Goal: Task Accomplishment & Management: Manage account settings

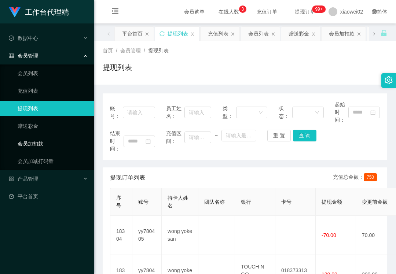
click at [50, 144] on link "会员加扣款" at bounding box center [53, 143] width 70 height 15
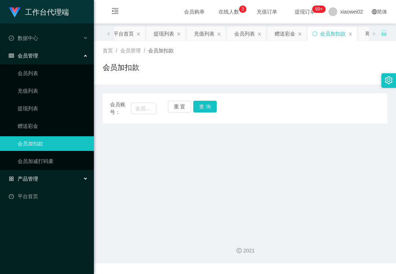
click at [47, 176] on div "产品管理" at bounding box center [47, 178] width 94 height 15
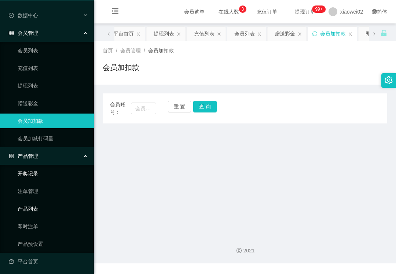
scroll to position [23, 0]
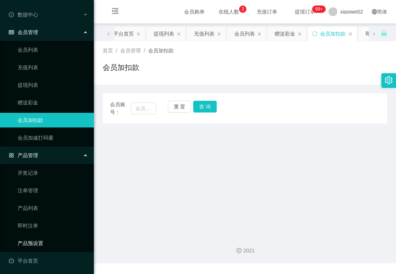
click at [37, 241] on link "产品预设置" at bounding box center [53, 243] width 70 height 15
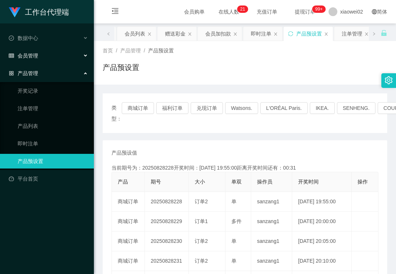
click at [38, 61] on div "会员管理" at bounding box center [47, 55] width 94 height 15
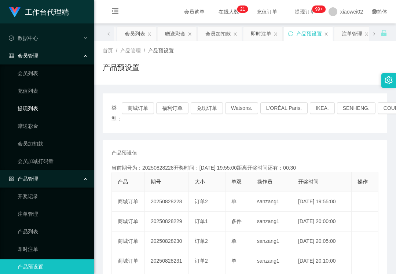
click at [41, 107] on link "提现列表" at bounding box center [53, 108] width 70 height 15
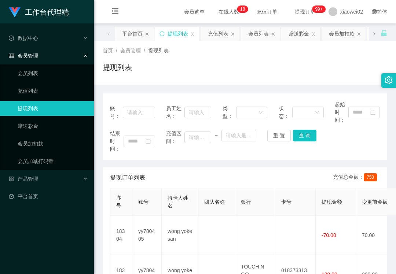
click at [301, 54] on div "首页 / 会员管理 / 提现列表 /" at bounding box center [245, 51] width 284 height 8
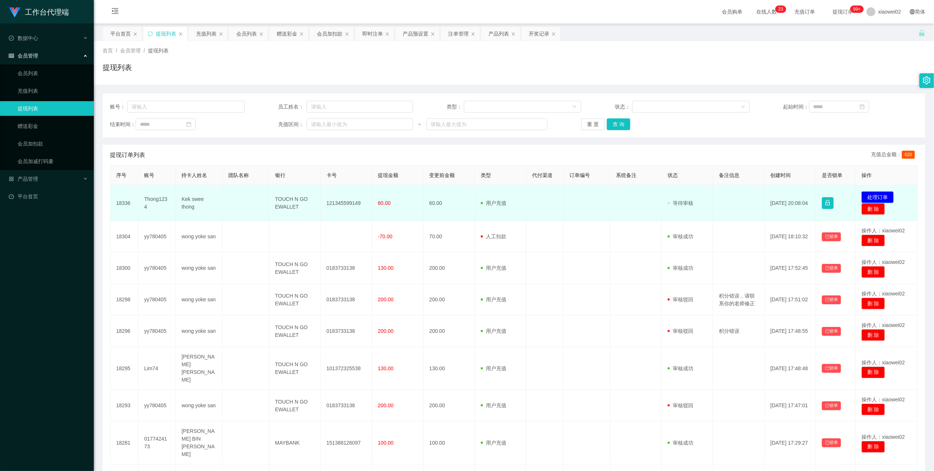
click at [395, 193] on button "处理订单" at bounding box center [877, 197] width 32 height 12
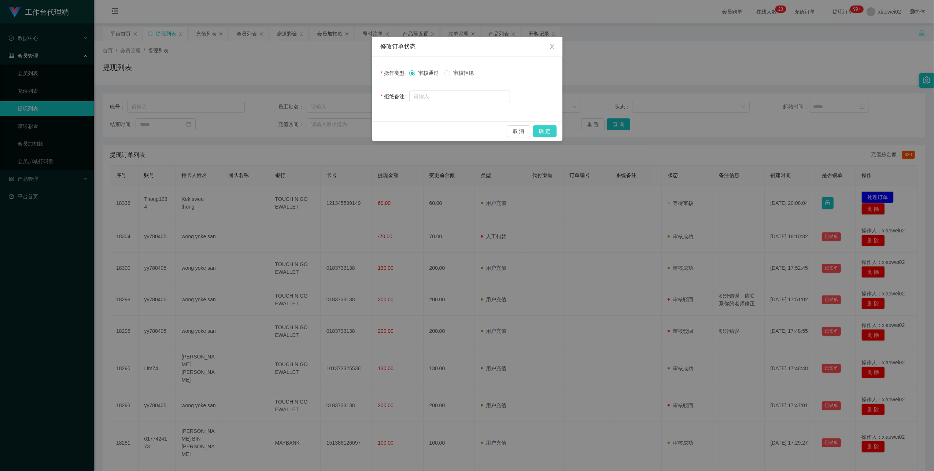
click at [395, 130] on button "确 定" at bounding box center [544, 131] width 23 height 12
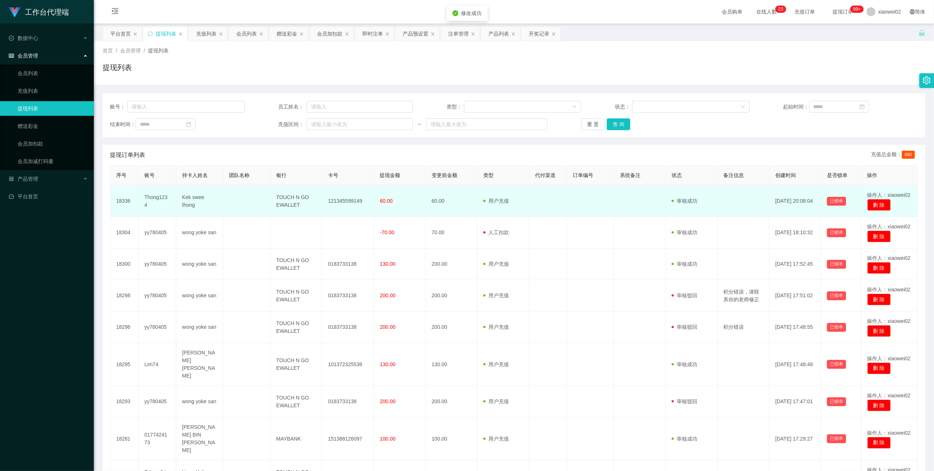
click at [338, 199] on td "121345599149" at bounding box center [348, 201] width 52 height 32
click at [339, 199] on td "121345599149" at bounding box center [348, 201] width 52 height 32
copy td "121345599149"
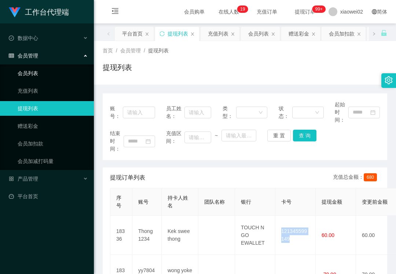
drag, startPoint x: 64, startPoint y: 71, endPoint x: 48, endPoint y: 16, distance: 56.9
click at [64, 71] on link "会员列表" at bounding box center [53, 73] width 70 height 15
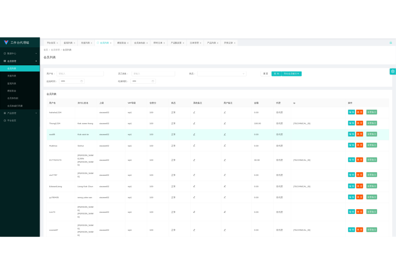
scroll to position [37, 0]
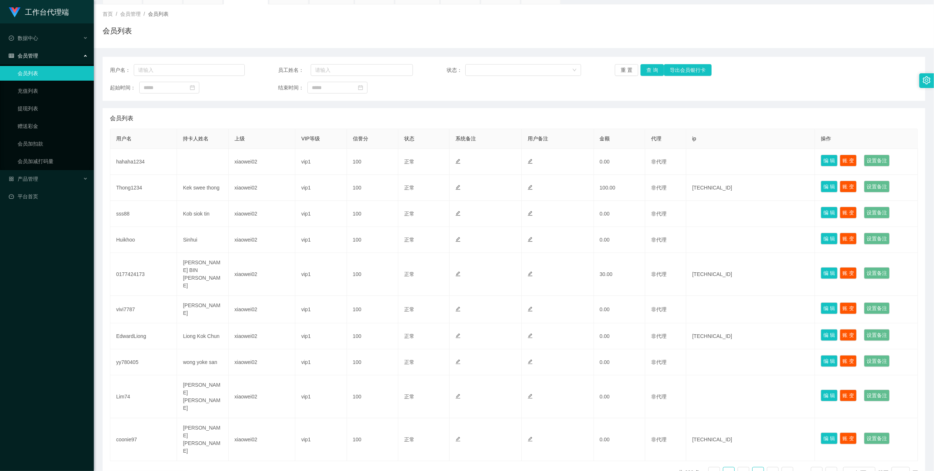
click at [755, 467] on link "3" at bounding box center [758, 472] width 11 height 11
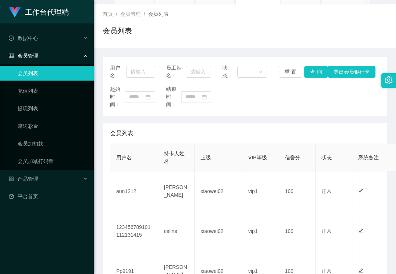
drag, startPoint x: 82, startPoint y: 261, endPoint x: 78, endPoint y: 223, distance: 38.3
click at [82, 261] on div "工作台代理端 数据中心 会员管理 会员列表 充值列表 提现列表 赠送彩金 会员加扣款 会员加减打码量 产品管理 平台首页" at bounding box center [47, 137] width 94 height 274
click at [47, 91] on link "充值列表" at bounding box center [53, 91] width 70 height 15
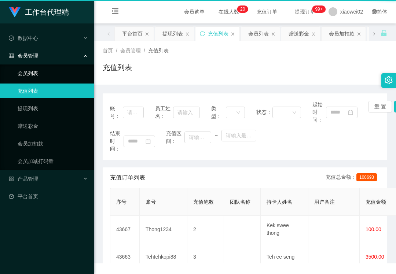
click at [50, 75] on link "会员列表" at bounding box center [53, 73] width 70 height 15
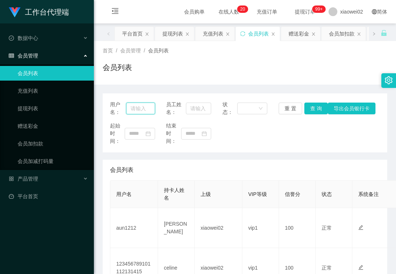
click at [148, 107] on input "text" at bounding box center [140, 109] width 29 height 12
paste input "Tehtehkopi88"
type input "Tehtehkopi88"
click at [311, 106] on button "查 询" at bounding box center [315, 109] width 23 height 12
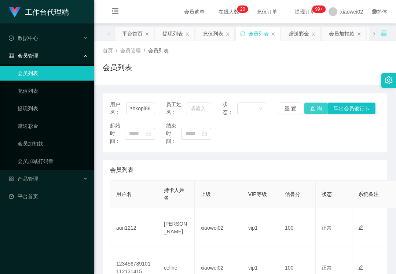
scroll to position [0, 0]
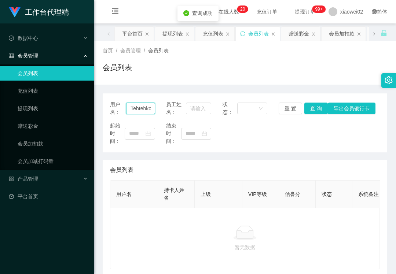
click at [149, 108] on input "Tehtehkopi88" at bounding box center [140, 109] width 29 height 12
paste input "Tehtehkopi88"
type input "Tehtehkopi88"
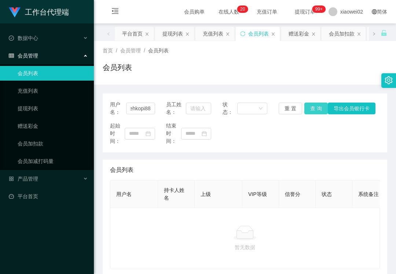
click at [315, 113] on button "查 询" at bounding box center [315, 109] width 23 height 12
click at [316, 112] on button "查 询" at bounding box center [315, 109] width 23 height 12
click at [316, 112] on div "重 置 查 询 导出会员银行卡" at bounding box center [300, 109] width 45 height 12
click at [136, 120] on div "用户名： Tehtehkopi88 员工姓名： 状态： 重 置 查 询 导出会员银行卡 起始时间： 结束时间：" at bounding box center [245, 122] width 284 height 59
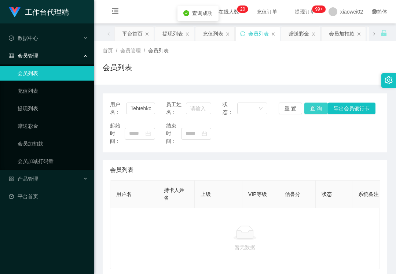
click at [314, 110] on button "查 询" at bounding box center [315, 109] width 23 height 12
click at [42, 119] on link "赠送彩金" at bounding box center [53, 126] width 70 height 15
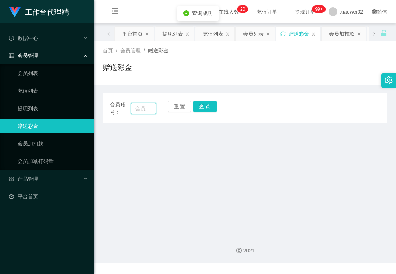
click at [139, 108] on input "text" at bounding box center [143, 109] width 25 height 12
paste input "Tehtehkopi88"
type input "Tehtehkopi88"
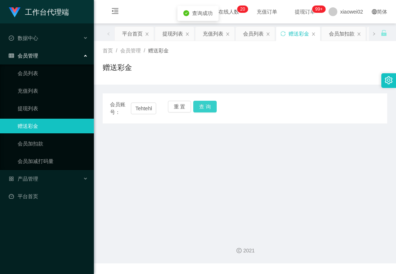
click at [199, 106] on button "查 询" at bounding box center [204, 107] width 23 height 12
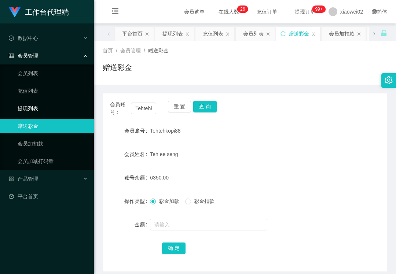
click at [62, 106] on link "提现列表" at bounding box center [53, 108] width 70 height 15
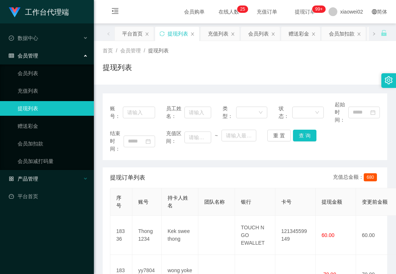
scroll to position [97, 0]
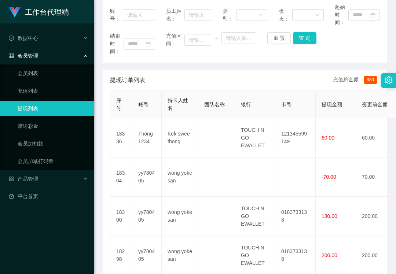
drag, startPoint x: 332, startPoint y: 60, endPoint x: 239, endPoint y: 45, distance: 94.0
click at [332, 60] on div "账号： 员工姓名： 类型： 状态： 起始时间： 结束时间： 充值区间： ~ 重 置 查 询" at bounding box center [245, 29] width 284 height 67
click at [44, 122] on link "赠送彩金" at bounding box center [53, 126] width 70 height 15
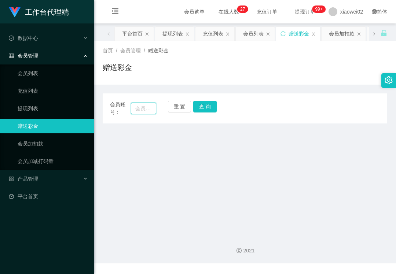
drag, startPoint x: 134, startPoint y: 104, endPoint x: 145, endPoint y: 109, distance: 12.8
click at [134, 104] on input "text" at bounding box center [143, 109] width 25 height 12
paste input "Thong1234"
type input "Thong1234"
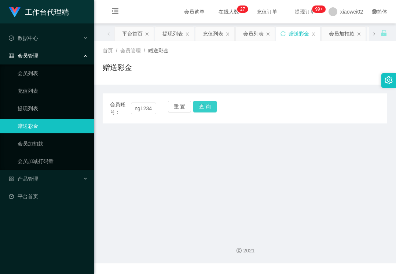
click at [197, 108] on button "查 询" at bounding box center [204, 107] width 23 height 12
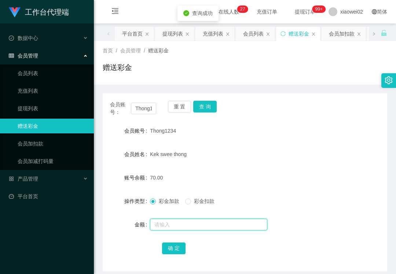
click at [184, 226] on input "text" at bounding box center [208, 225] width 117 height 12
type input "60"
click at [166, 248] on button "确 定" at bounding box center [173, 249] width 23 height 12
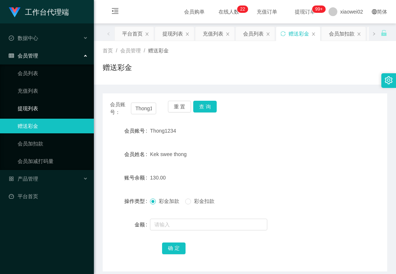
click at [52, 103] on link "提现列表" at bounding box center [53, 108] width 70 height 15
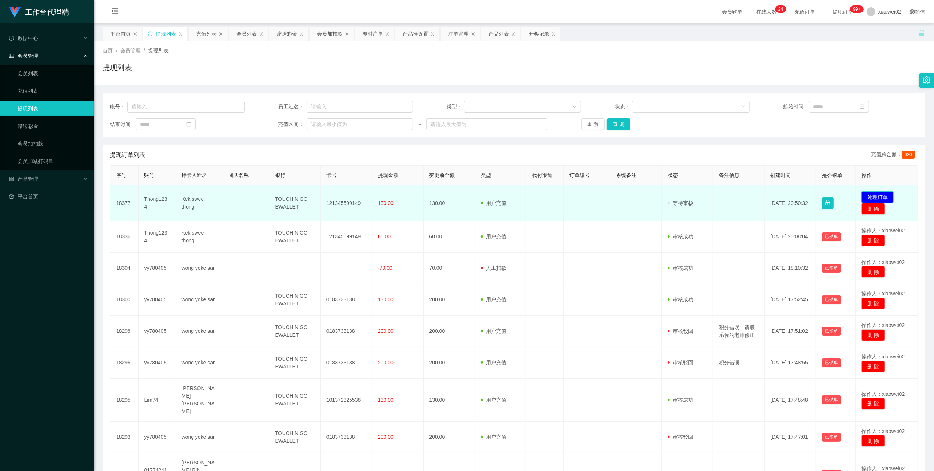
click at [395, 194] on button "处理订单" at bounding box center [877, 197] width 32 height 12
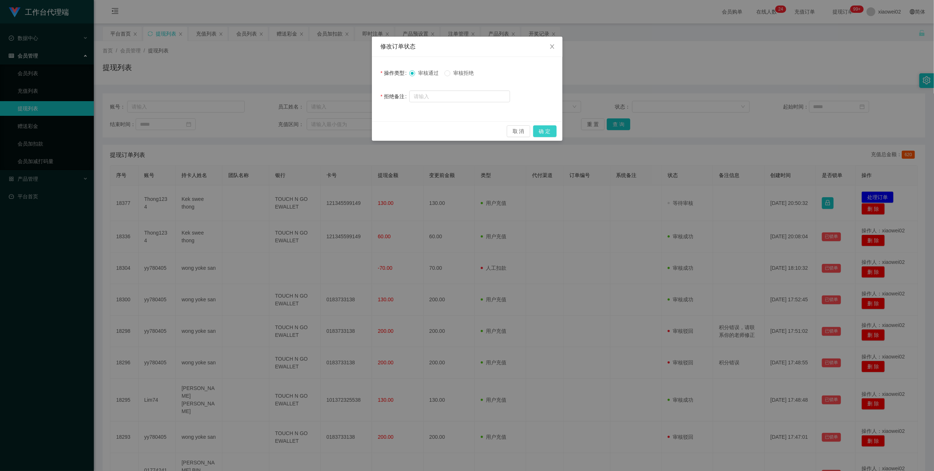
click at [395, 128] on button "确 定" at bounding box center [544, 131] width 23 height 12
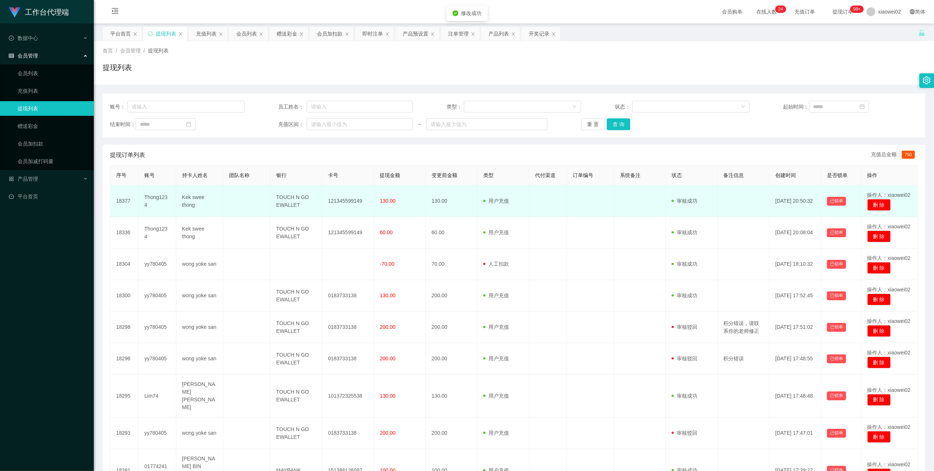
click at [334, 203] on td "121345599149" at bounding box center [348, 201] width 52 height 32
click at [335, 203] on td "121345599149" at bounding box center [348, 201] width 52 height 32
copy td "121345599149"
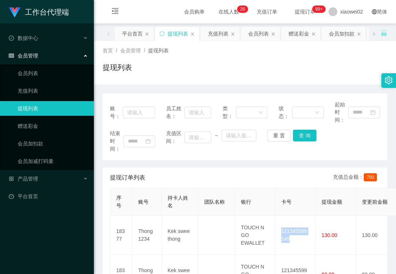
drag, startPoint x: 313, startPoint y: 81, endPoint x: 306, endPoint y: 73, distance: 10.6
click at [310, 77] on div "首页 / 会员管理 / 提现列表 / 提现列表" at bounding box center [245, 63] width 302 height 44
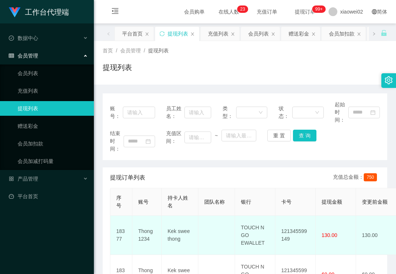
click at [291, 234] on td "121345599149" at bounding box center [295, 235] width 40 height 39
click at [291, 233] on td "121345599149" at bounding box center [295, 235] width 40 height 39
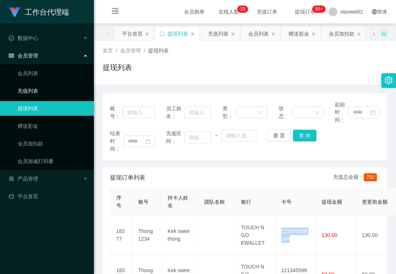
copy td "121345599149"
